Goal: Task Accomplishment & Management: Use online tool/utility

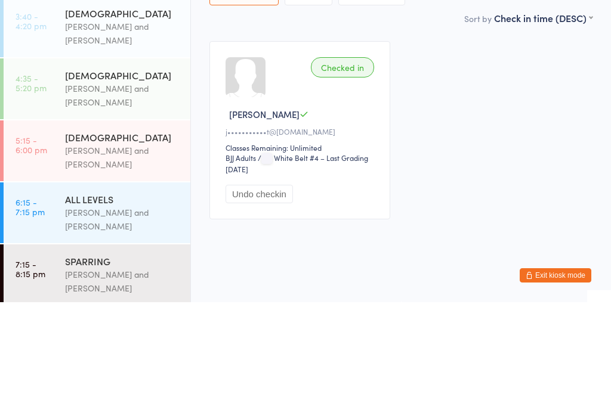
scroll to position [70, 0]
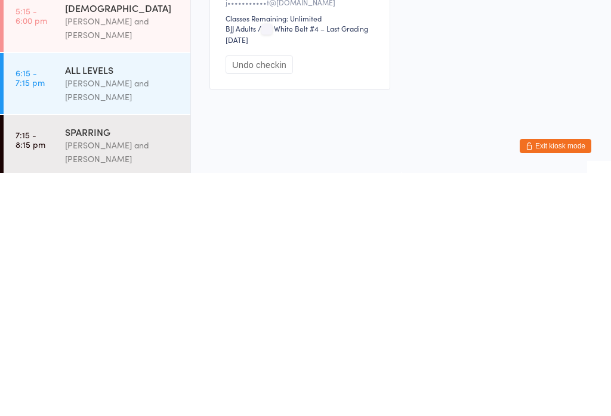
click at [101, 382] on div "[PERSON_NAME] and [PERSON_NAME]" at bounding box center [122, 395] width 115 height 27
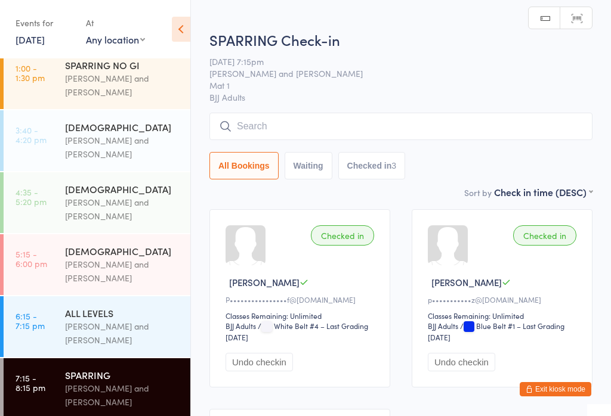
click at [363, 121] on input "search" at bounding box center [400, 126] width 383 height 27
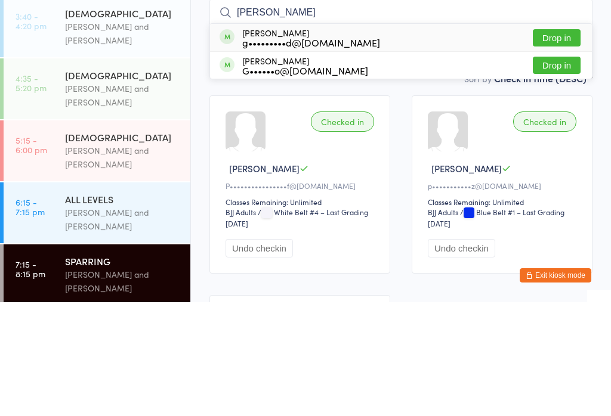
type input "[PERSON_NAME]"
click at [566, 171] on button "Drop in" at bounding box center [557, 179] width 48 height 17
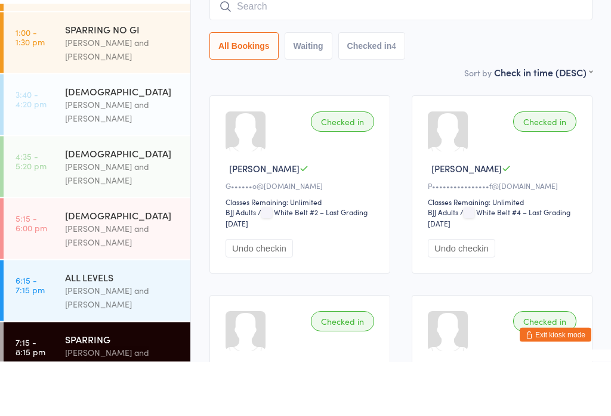
scroll to position [60, 0]
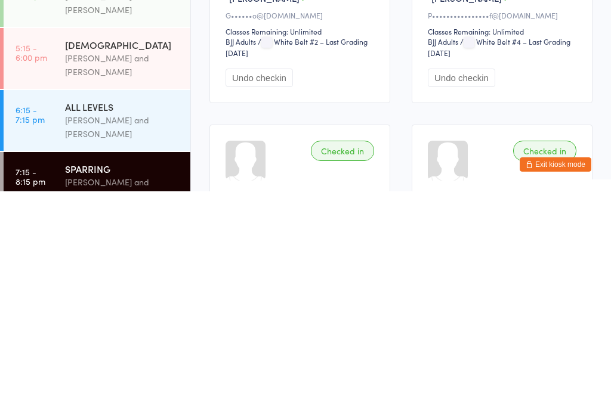
click at [132, 338] on div "[PERSON_NAME] and [PERSON_NAME]" at bounding box center [122, 351] width 115 height 27
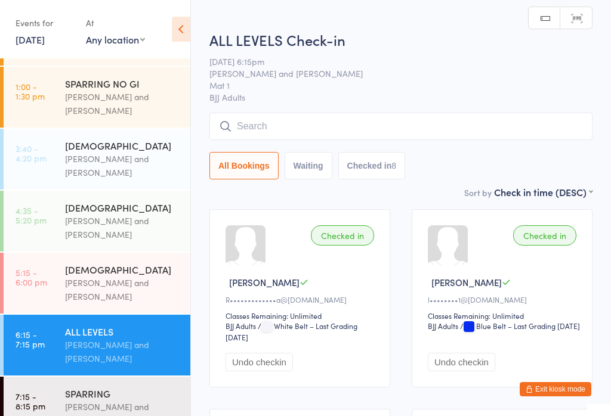
click at [501, 125] on input "search" at bounding box center [400, 126] width 383 height 27
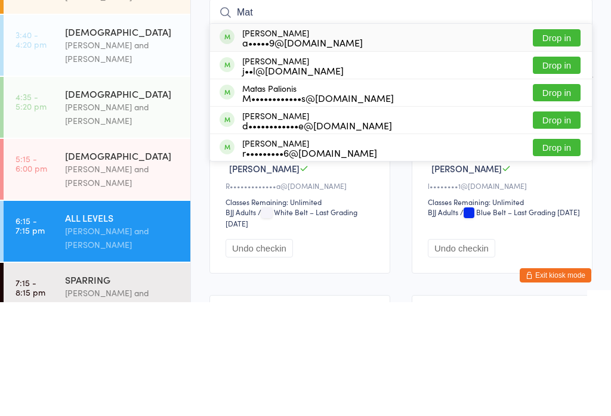
type input "Mat"
click at [560, 198] on button "Drop in" at bounding box center [557, 206] width 48 height 17
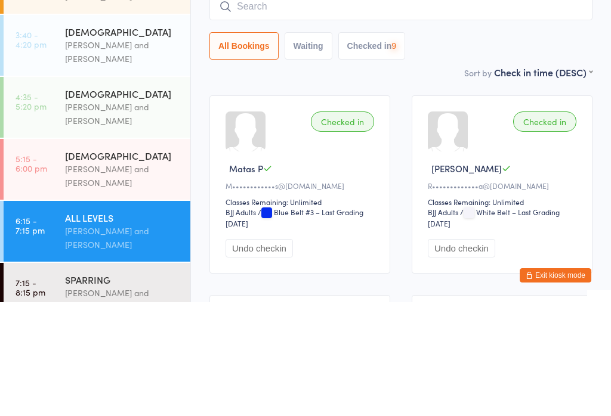
click at [398, 180] on div "Sort by Check in time (DESC) First name (ASC) First name (DESC) Last name (ASC)…" at bounding box center [400, 186] width 383 height 13
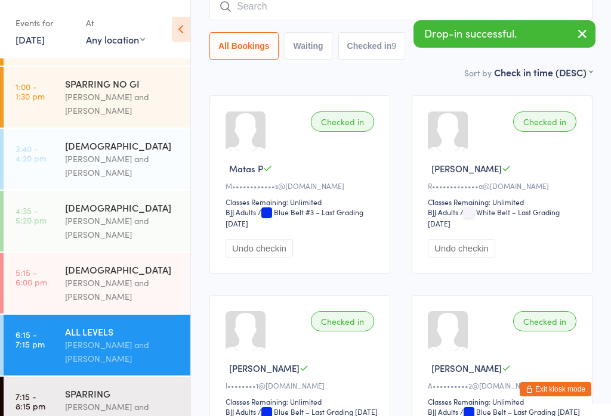
click at [145, 387] on div "SPARRING" at bounding box center [122, 393] width 115 height 13
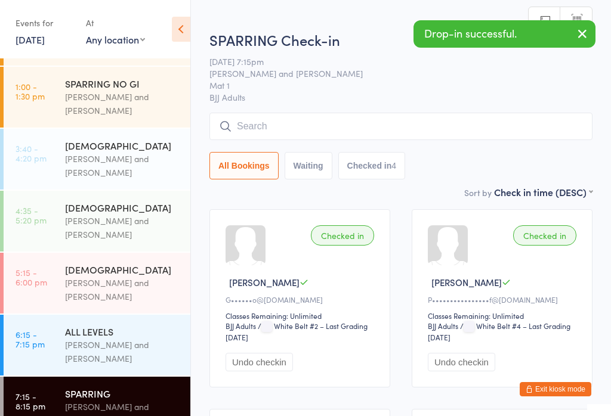
click at [431, 129] on input "search" at bounding box center [400, 126] width 383 height 27
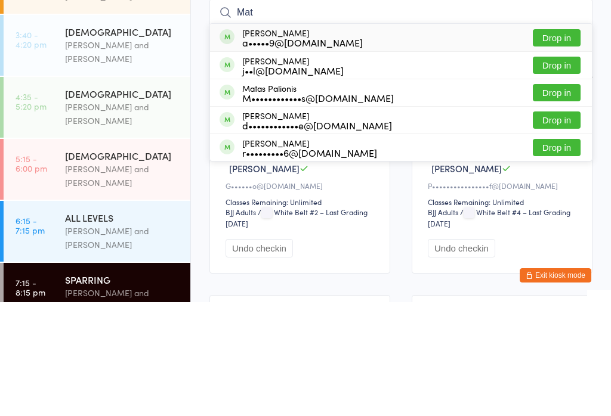
type input "Mat"
click at [557, 198] on button "Drop in" at bounding box center [557, 206] width 48 height 17
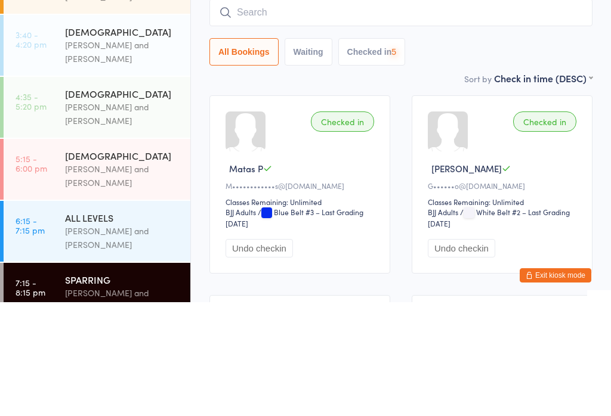
click at [474, 152] on div "All Bookings Waiting Checked in 5" at bounding box center [400, 165] width 383 height 27
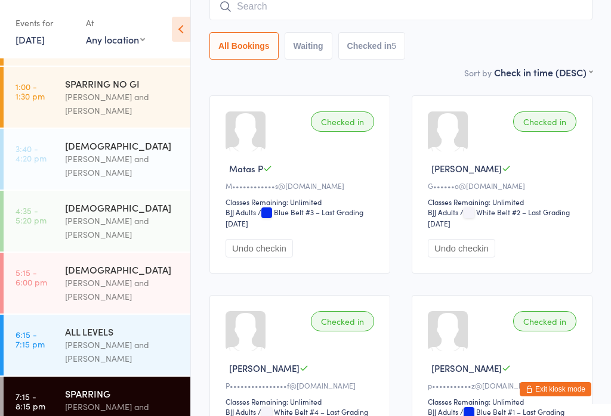
click at [394, 9] on input "search" at bounding box center [400, 6] width 383 height 27
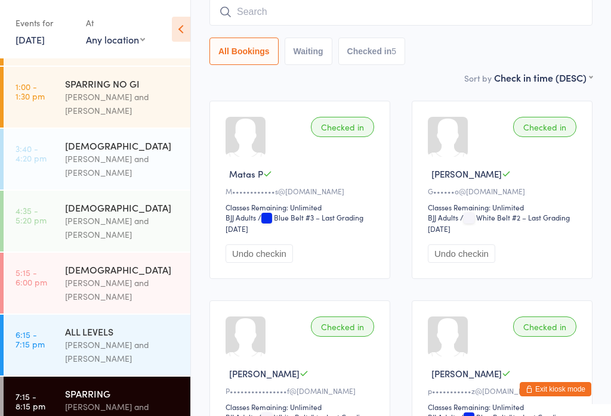
scroll to position [108, 0]
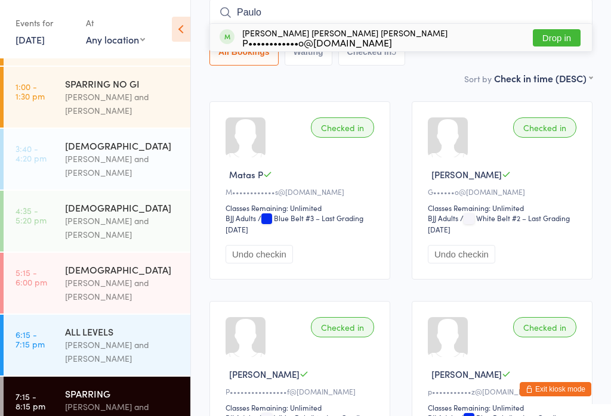
type input "Paulo"
click at [354, 41] on div "P••••••••••••o@[DOMAIN_NAME]" at bounding box center [344, 43] width 205 height 10
